Goal: Navigation & Orientation: Find specific page/section

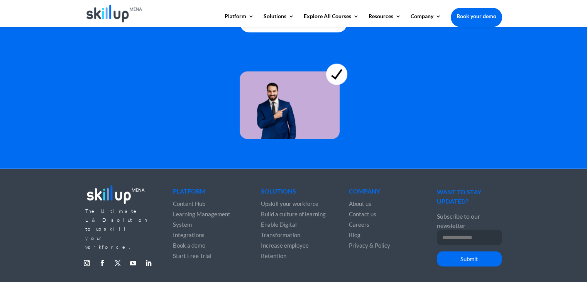
scroll to position [2157, 0]
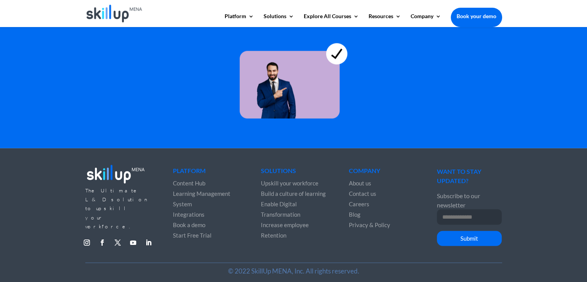
click at [359, 179] on span "About us" at bounding box center [360, 182] width 22 height 7
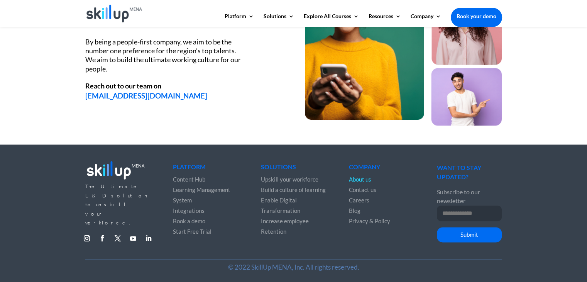
scroll to position [1072, 0]
click at [243, 144] on div "The Ultimate L&D solution to upskill your workforce. Follow Follow Follow Follo…" at bounding box center [293, 213] width 587 height 138
